Goal: Task Accomplishment & Management: Use online tool/utility

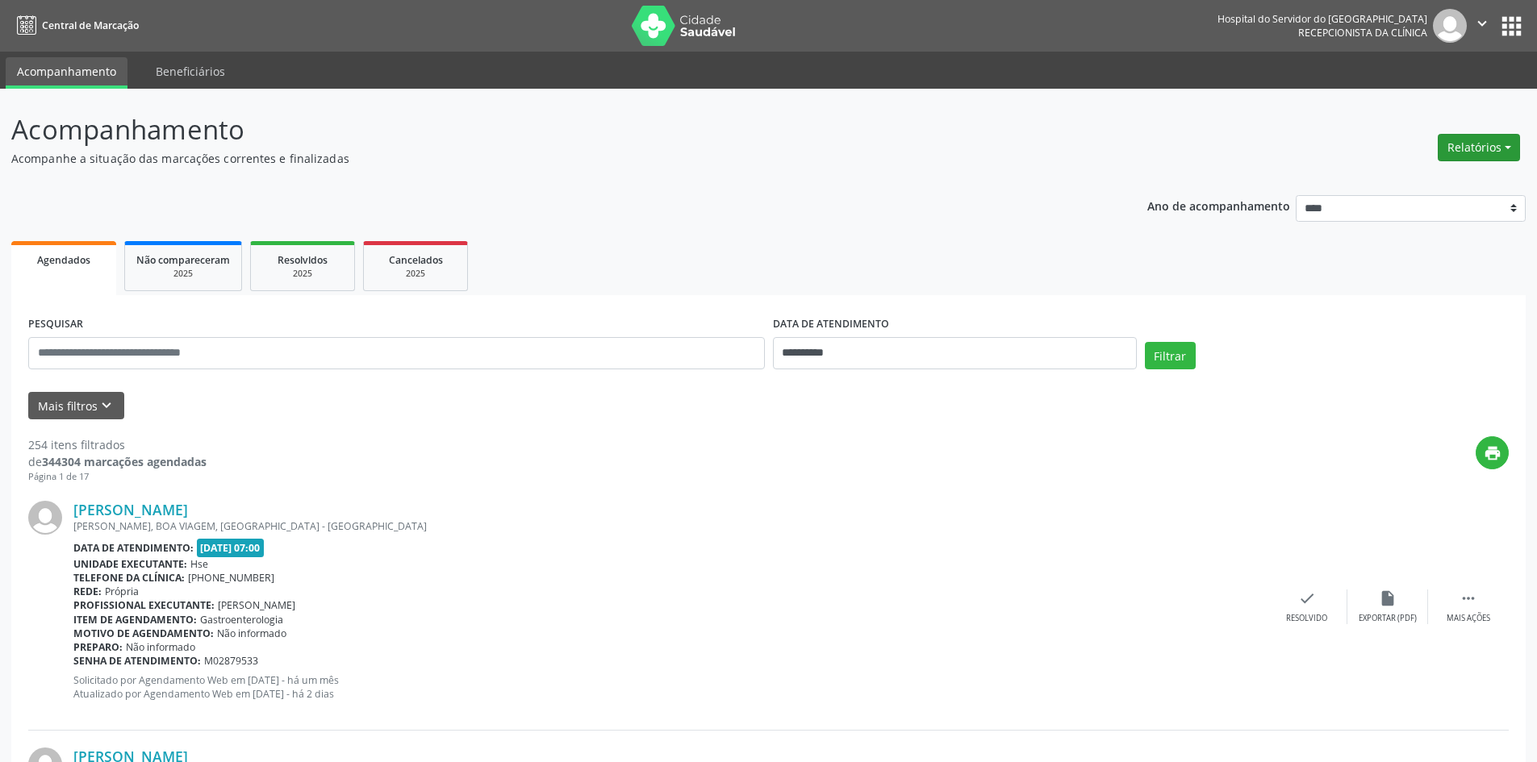
click at [1467, 144] on button "Relatórios" at bounding box center [1479, 147] width 82 height 27
click at [1422, 182] on link "Agendamentos" at bounding box center [1433, 182] width 173 height 23
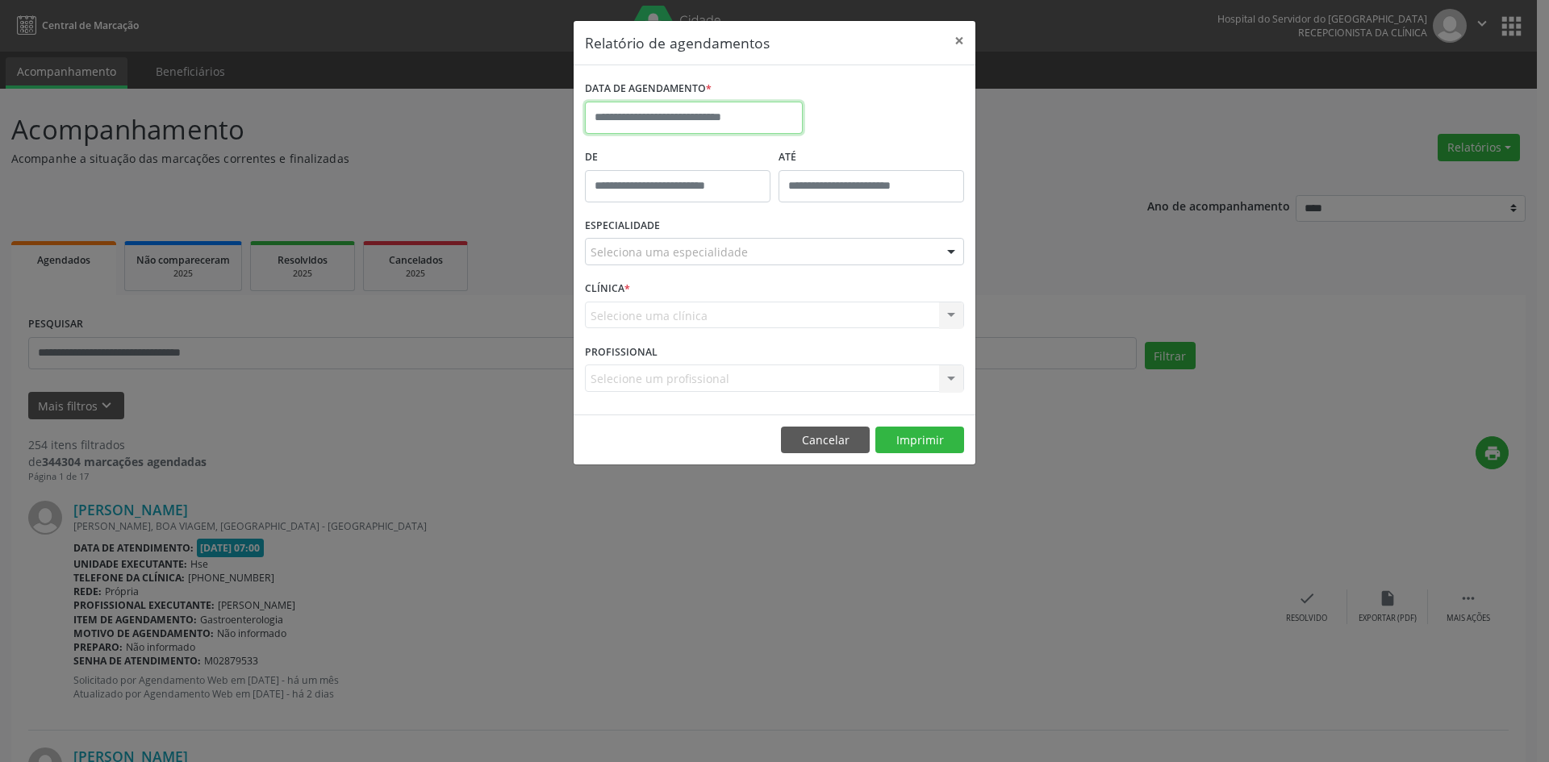
click at [774, 115] on input "text" at bounding box center [694, 118] width 218 height 32
click at [818, 151] on icon at bounding box center [819, 153] width 11 height 11
select select "*"
click at [705, 206] on span "1" at bounding box center [708, 201] width 31 height 31
type input "**********"
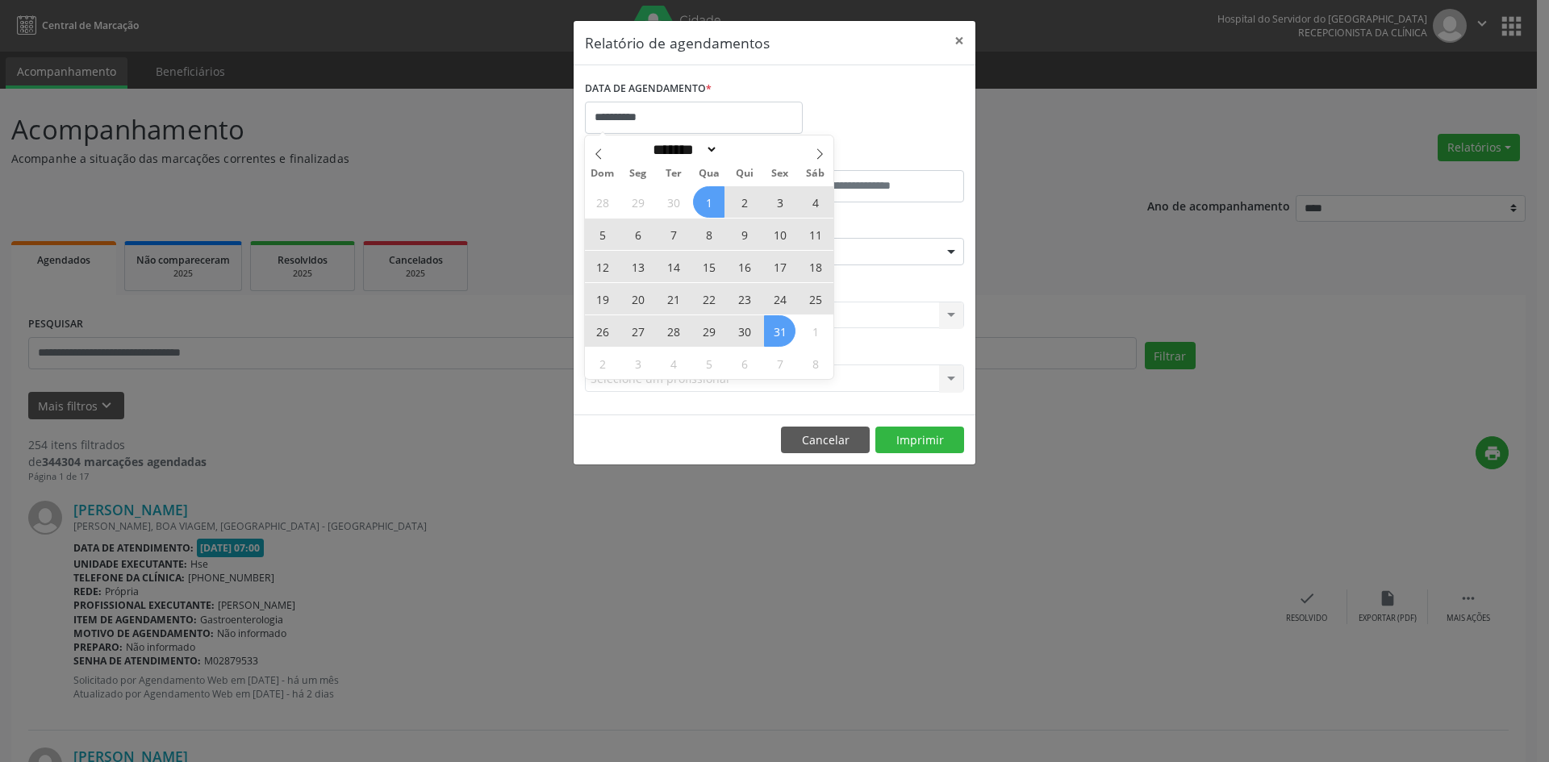
drag, startPoint x: 705, startPoint y: 206, endPoint x: 771, endPoint y: 328, distance: 139.3
click at [771, 328] on div "28 29 30 1 2 3 4 5 6 7 8 9 10 11 12 13 14 15 16 17 18 19 20 21 22 23 24 25 26 2…" at bounding box center [709, 283] width 248 height 194
click at [771, 328] on span "31" at bounding box center [779, 330] width 31 height 31
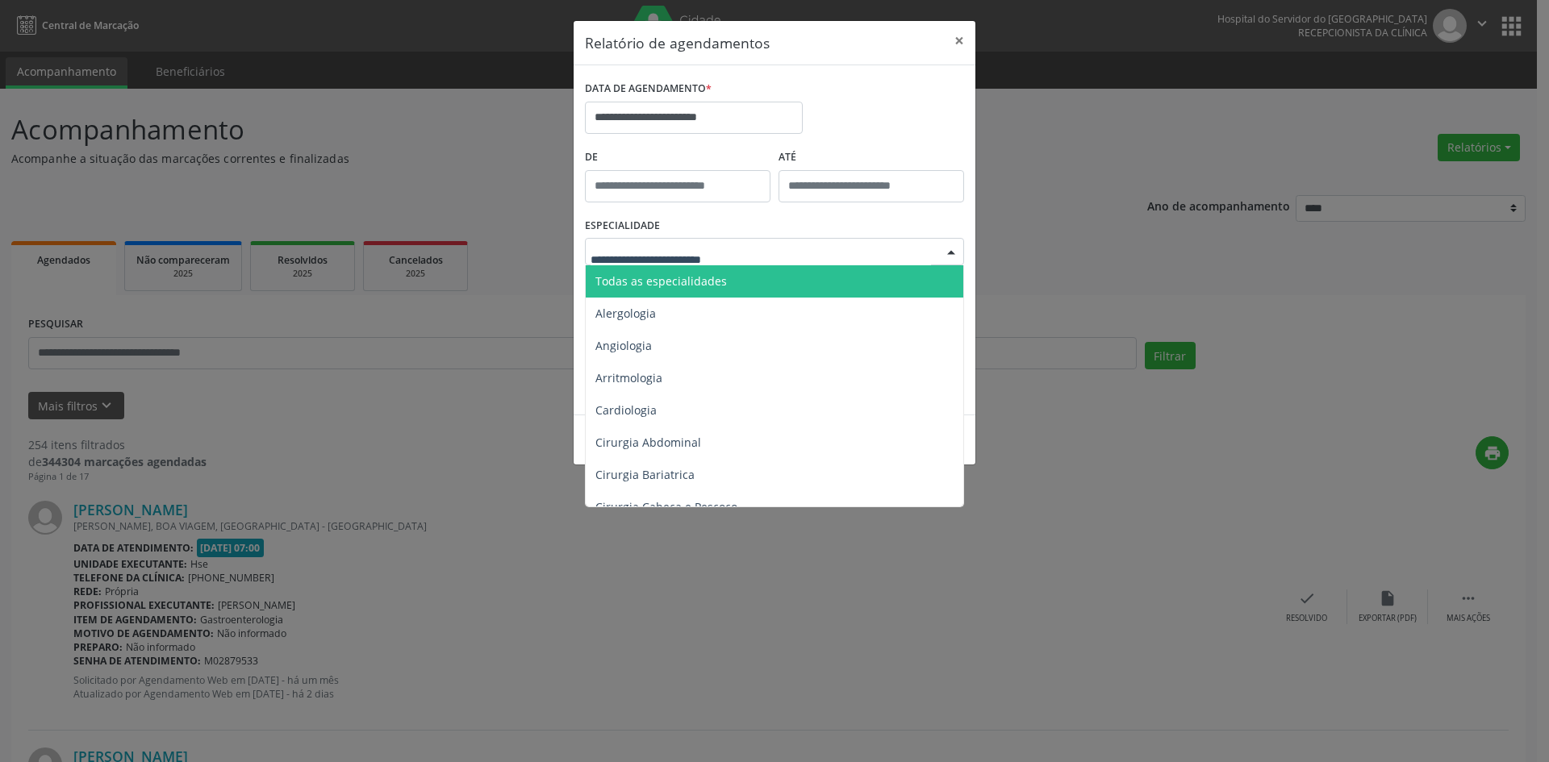
click at [775, 251] on div at bounding box center [774, 251] width 379 height 27
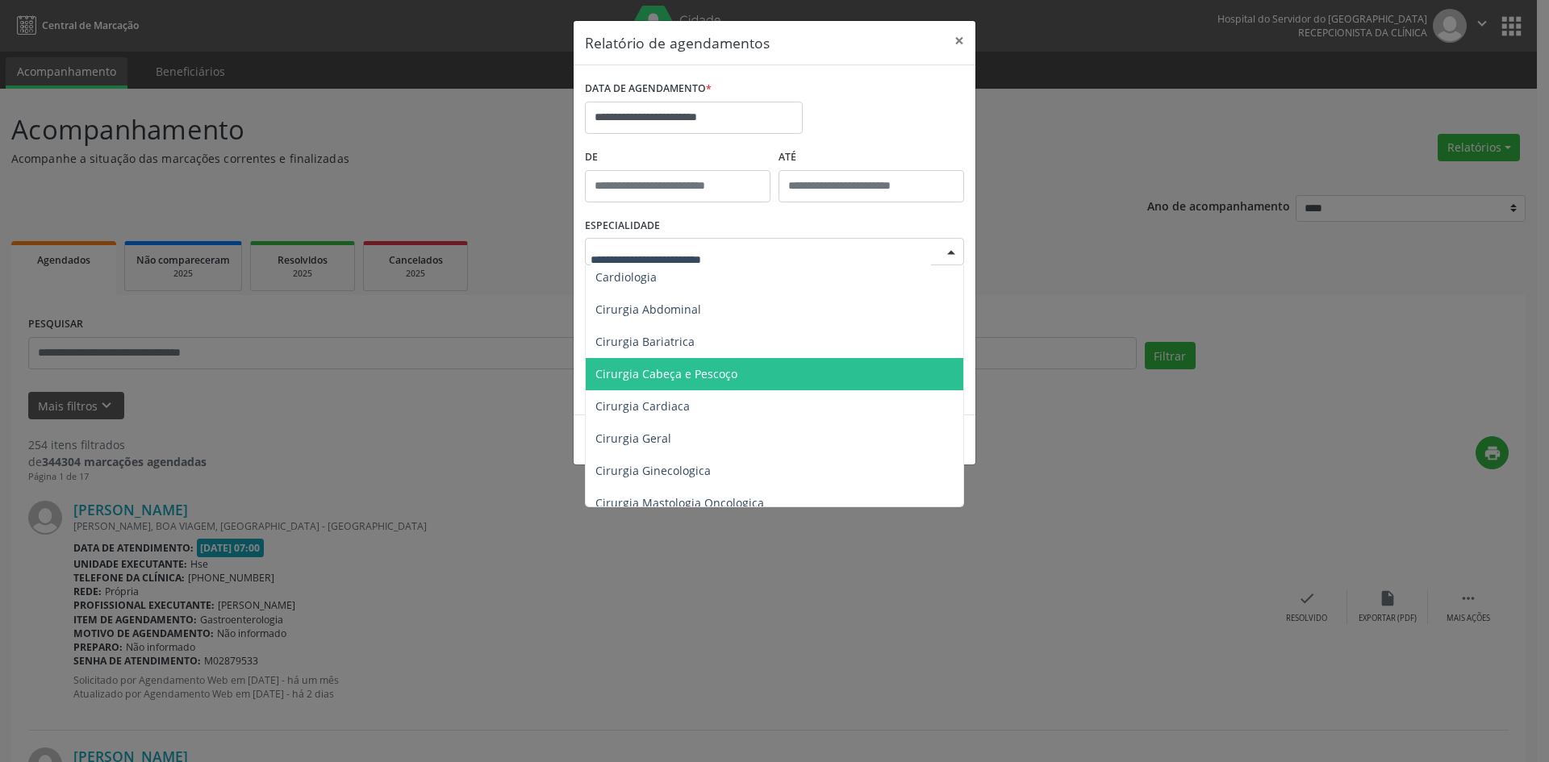
scroll to position [161, 0]
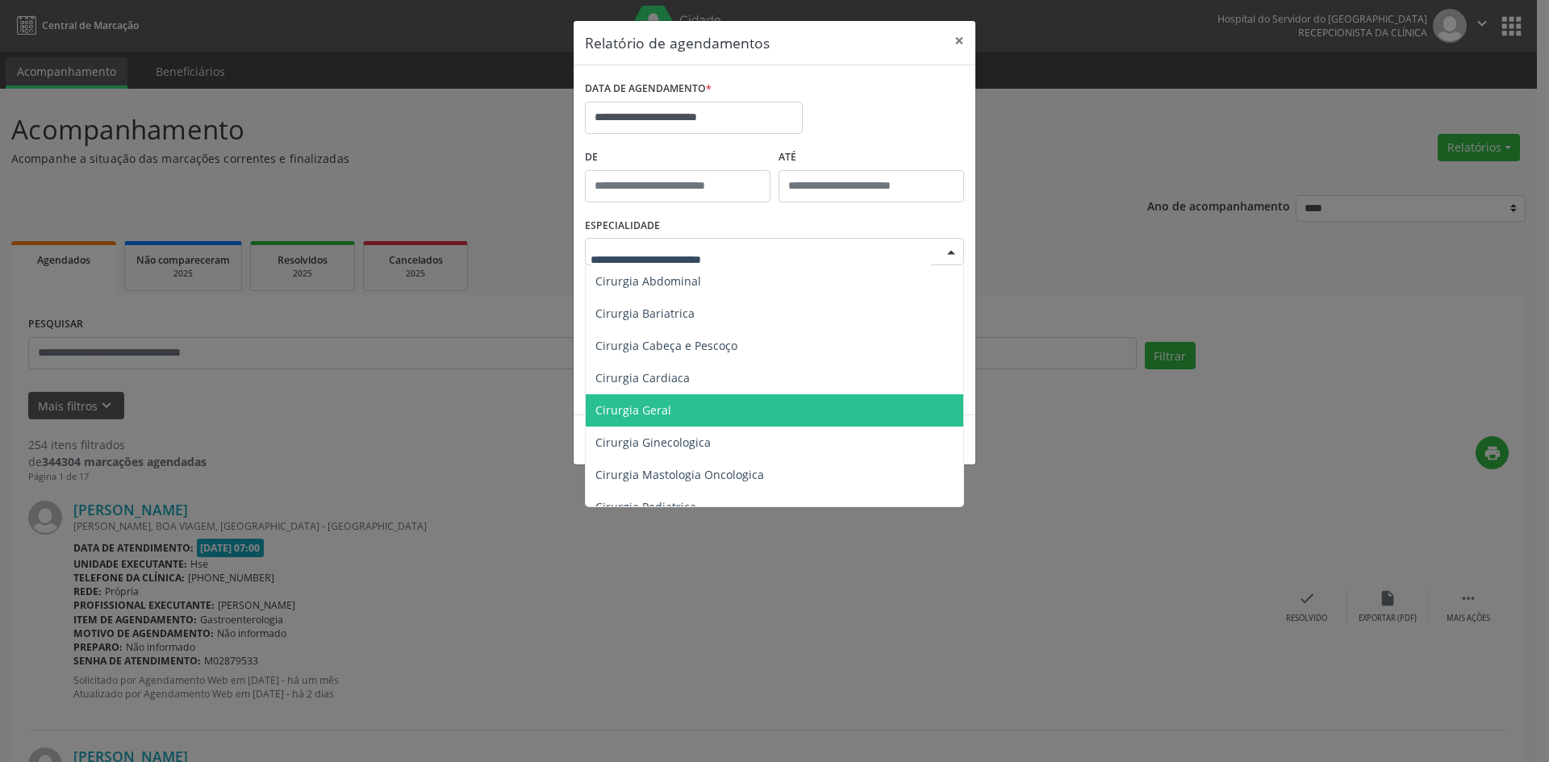
click at [708, 409] on span "Cirurgia Geral" at bounding box center [776, 411] width 380 height 32
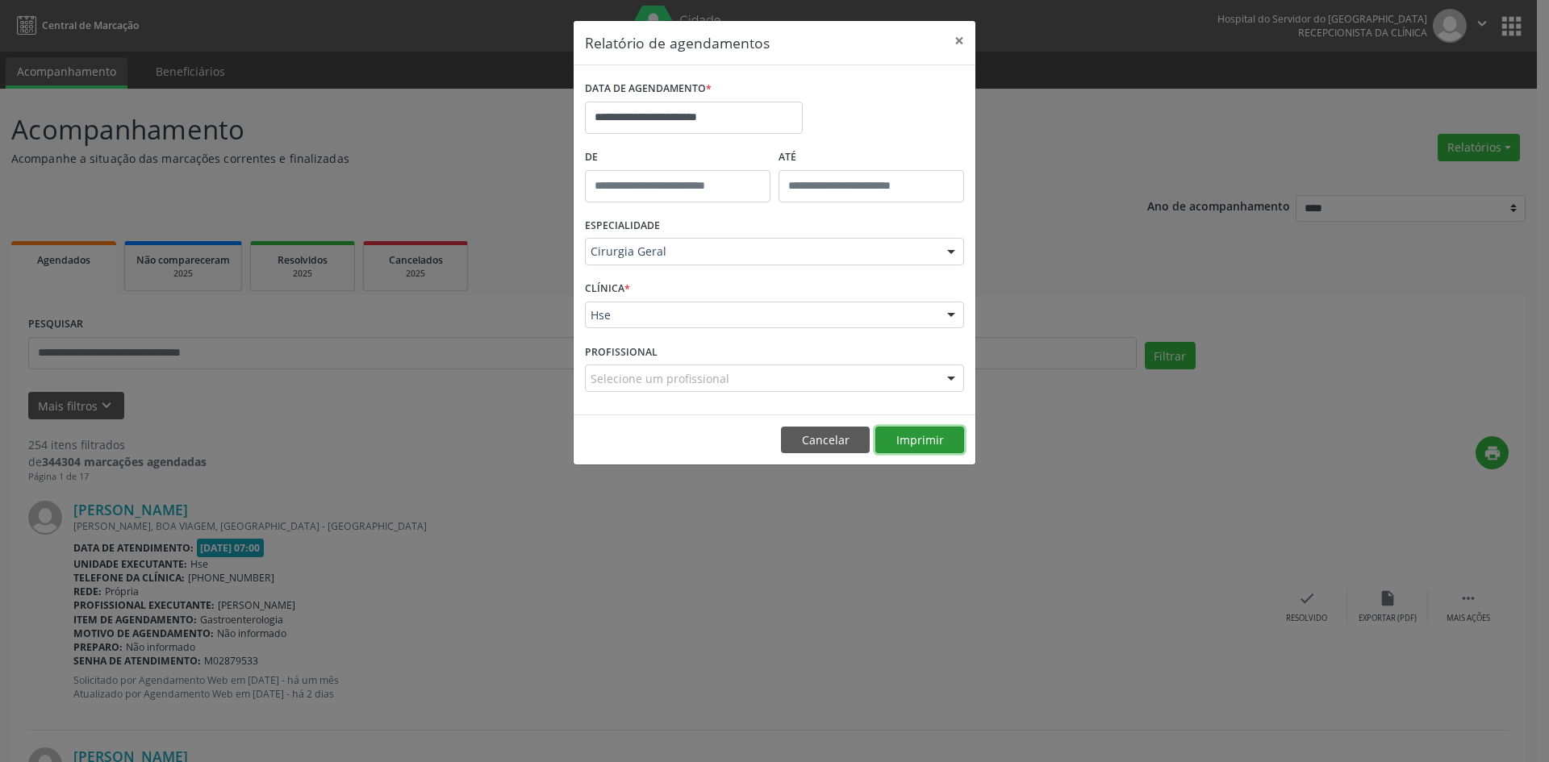
click at [918, 442] on button "Imprimir" at bounding box center [919, 440] width 89 height 27
